Goal: Task Accomplishment & Management: Manage account settings

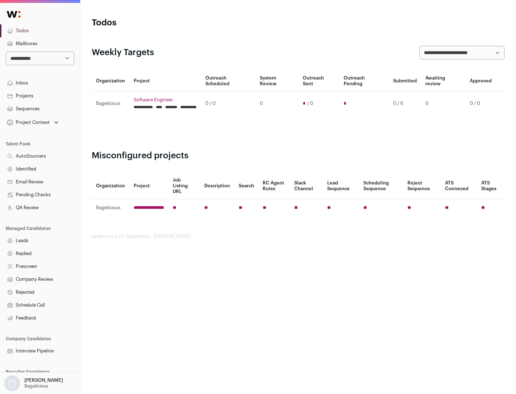
click at [40, 96] on link "Projects" at bounding box center [40, 96] width 80 height 13
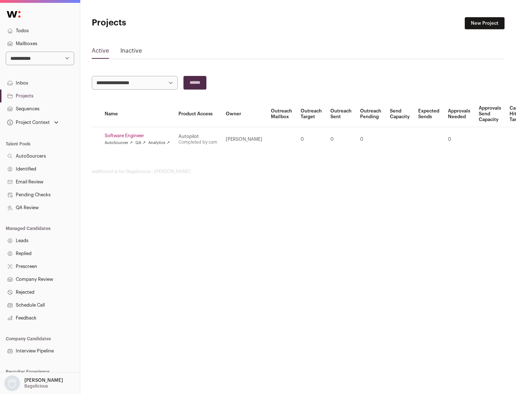
click at [139, 136] on link "Software Engineer" at bounding box center [137, 136] width 65 height 6
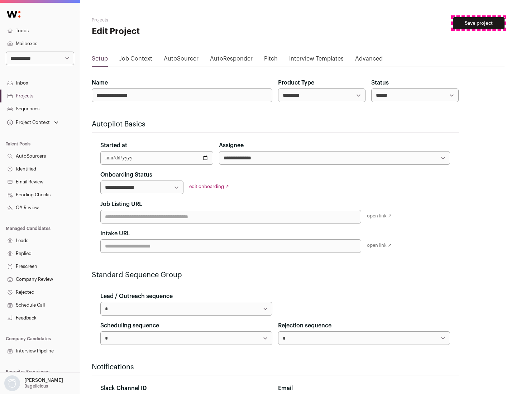
click at [479, 23] on button "Save project" at bounding box center [479, 23] width 52 height 12
